Goal: Task Accomplishment & Management: Use online tool/utility

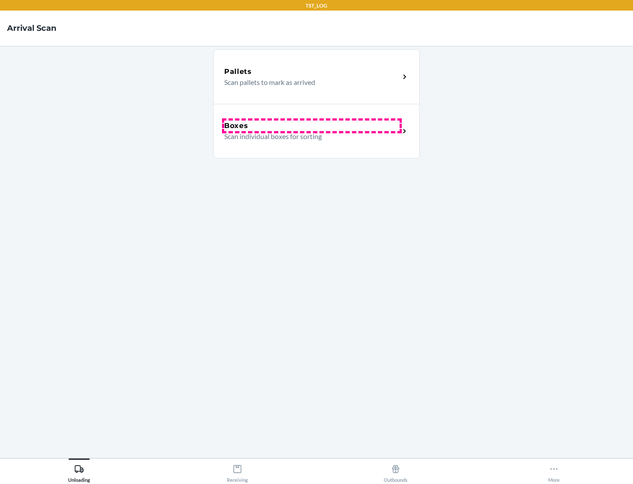
click at [312, 126] on div "Boxes" at bounding box center [311, 125] width 175 height 11
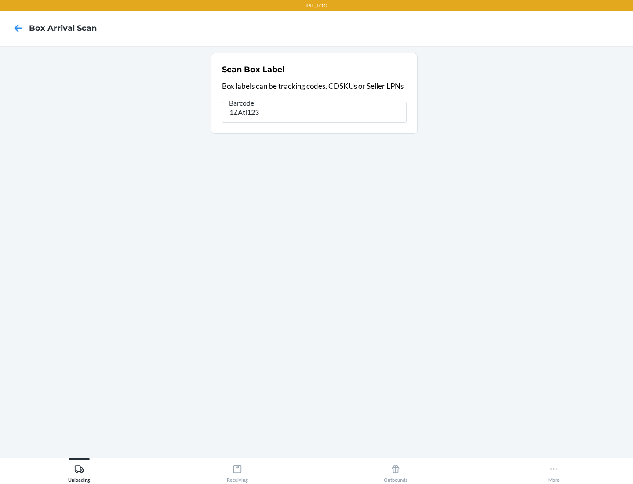
type input "1ZAti123"
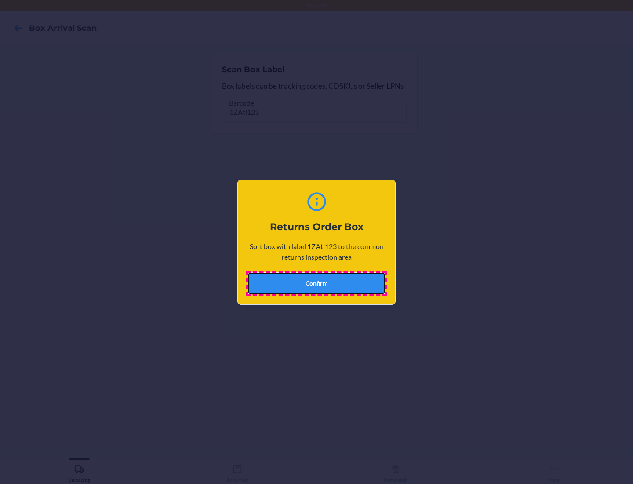
click at [316, 283] on button "Confirm" at bounding box center [316, 283] width 136 height 21
